Goal: Task Accomplishment & Management: Manage account settings

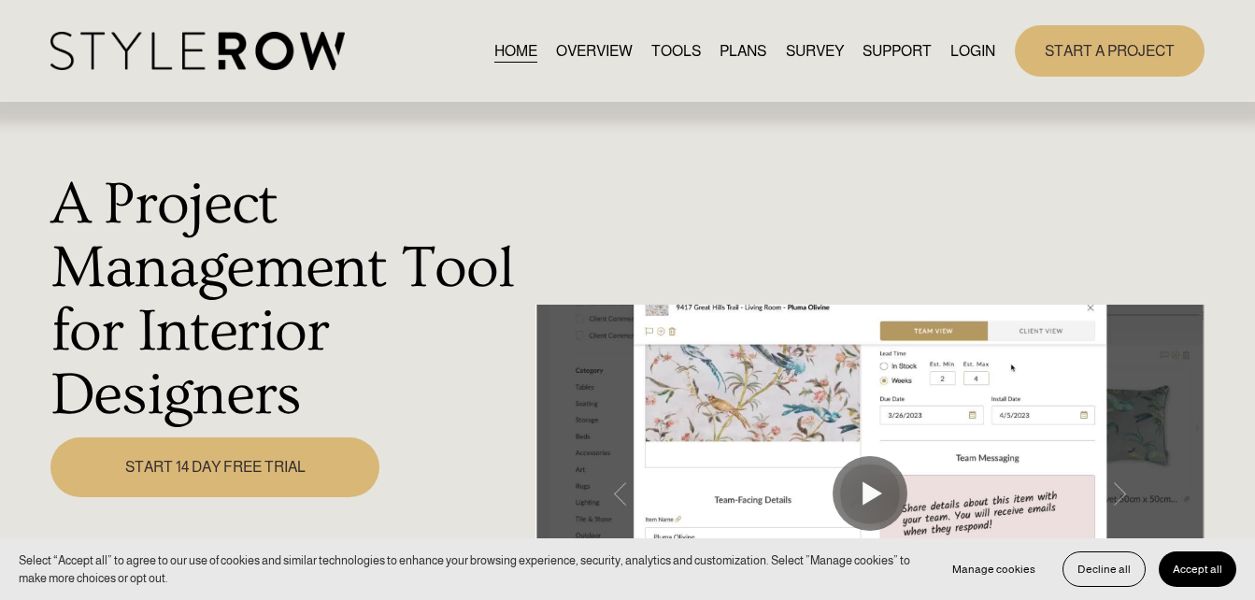
click at [975, 50] on link "LOGIN" at bounding box center [973, 50] width 45 height 25
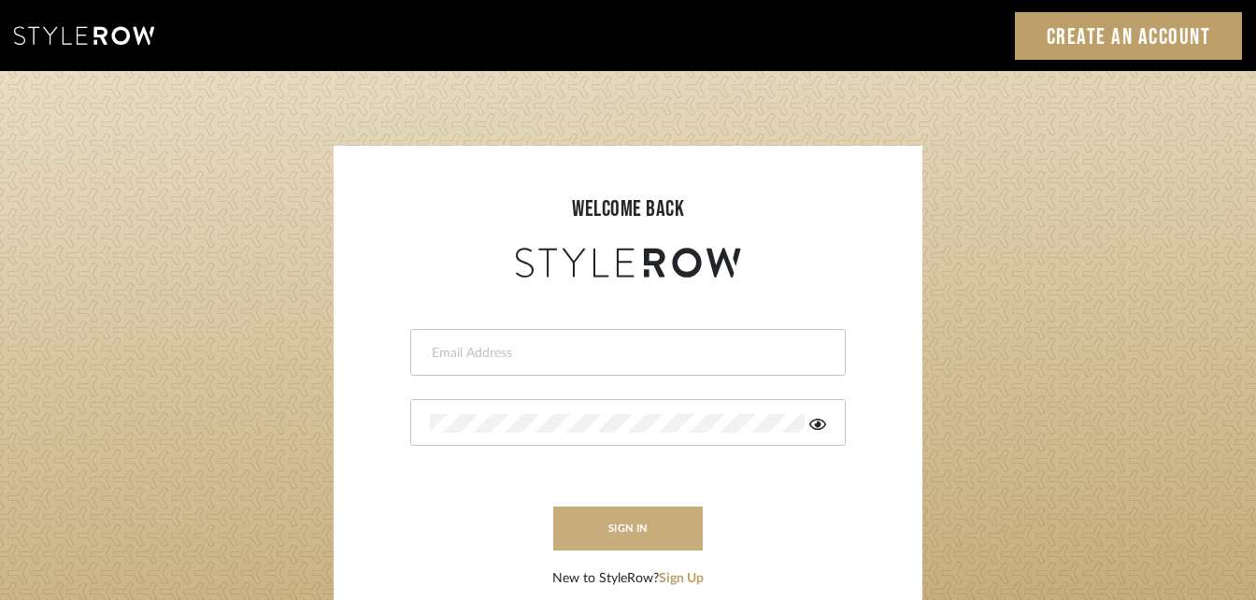
type input "katie@flairinteriorsllc.com"
click at [642, 537] on button "sign in" at bounding box center [628, 529] width 150 height 44
